Goal: Subscribe to service/newsletter

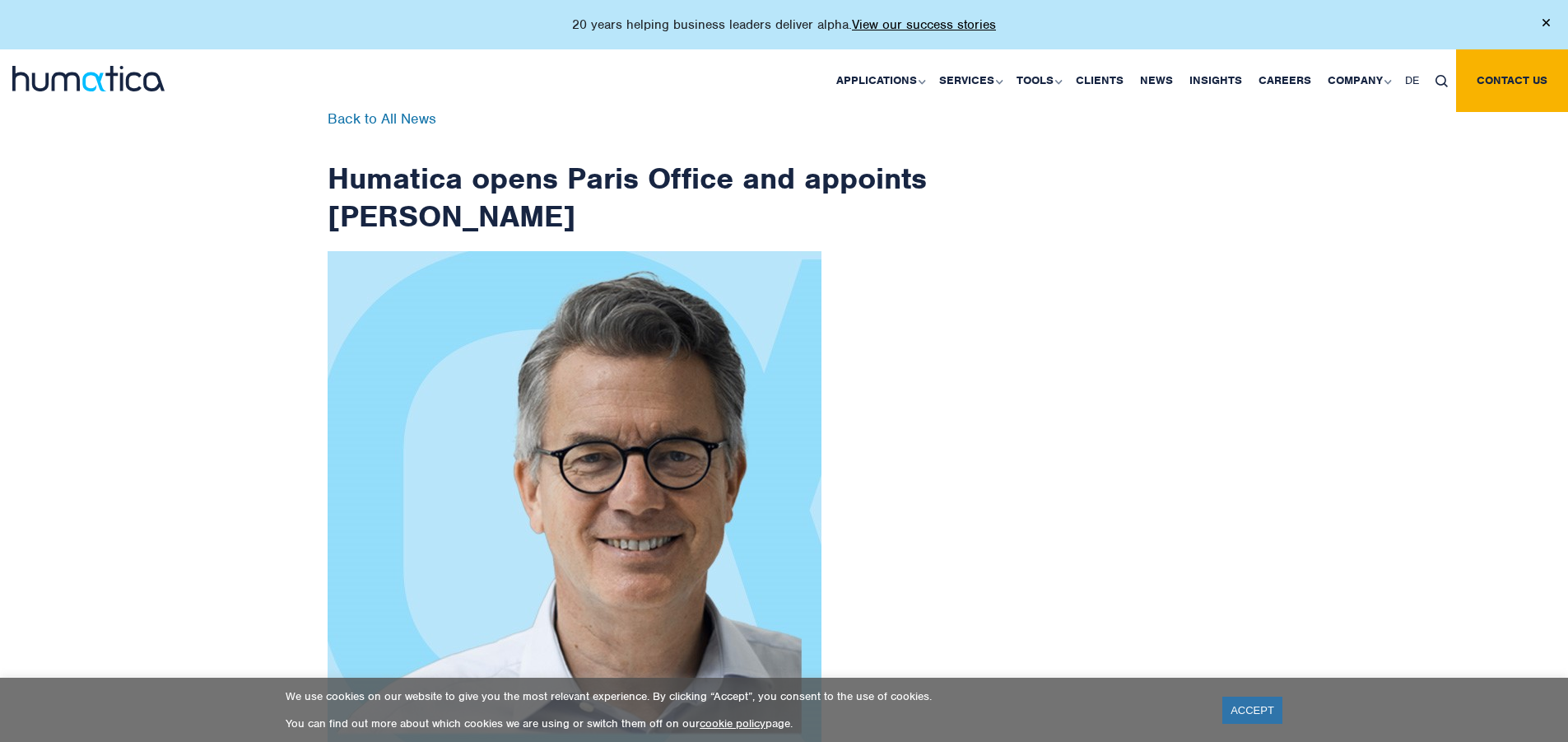
scroll to position [2626, 0]
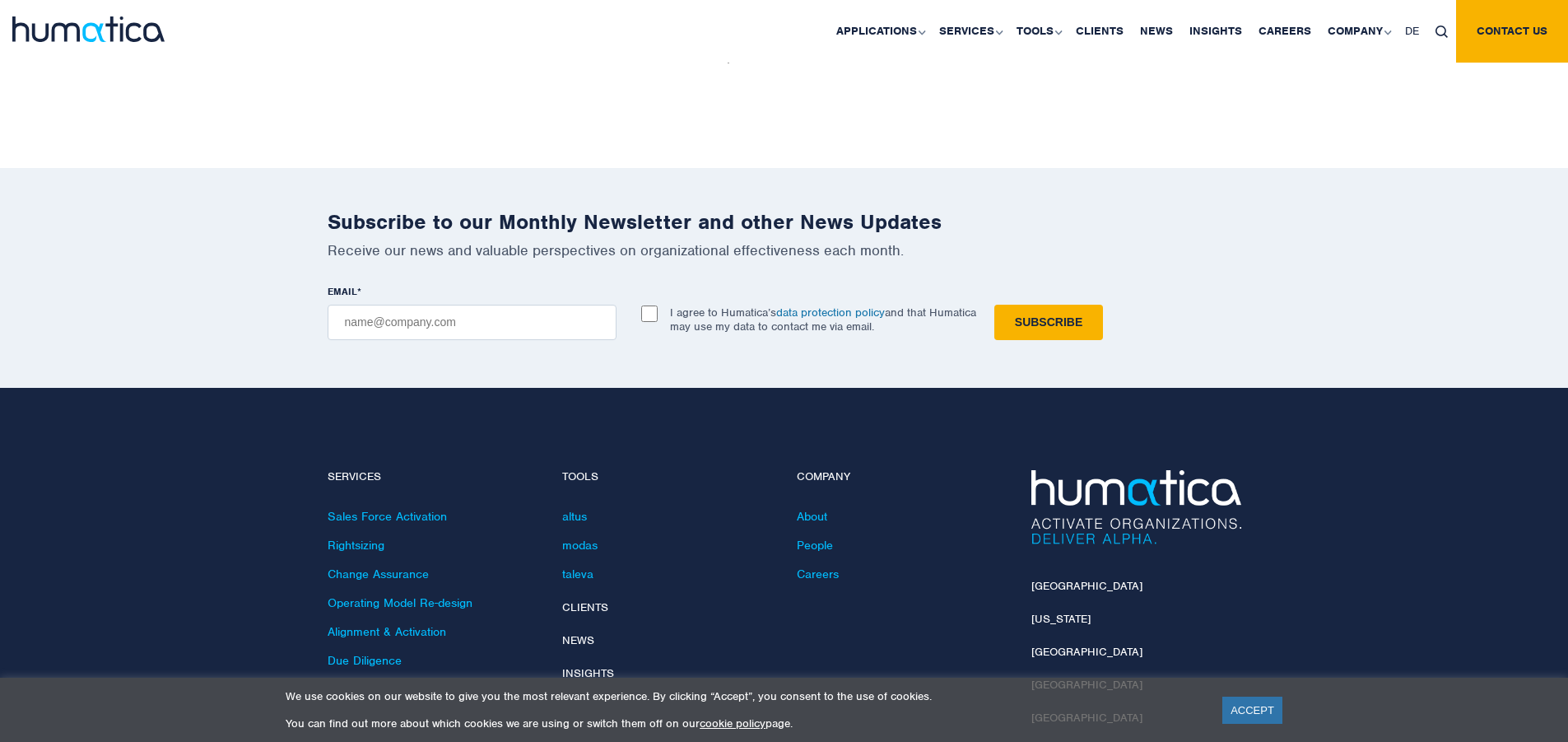
checkbox input "true"
type input "[EMAIL_ADDRESS][DOMAIN_NAME]"
click at [995, 304] on input "Subscribe" at bounding box center [1049, 322] width 109 height 36
